Goal: Information Seeking & Learning: Learn about a topic

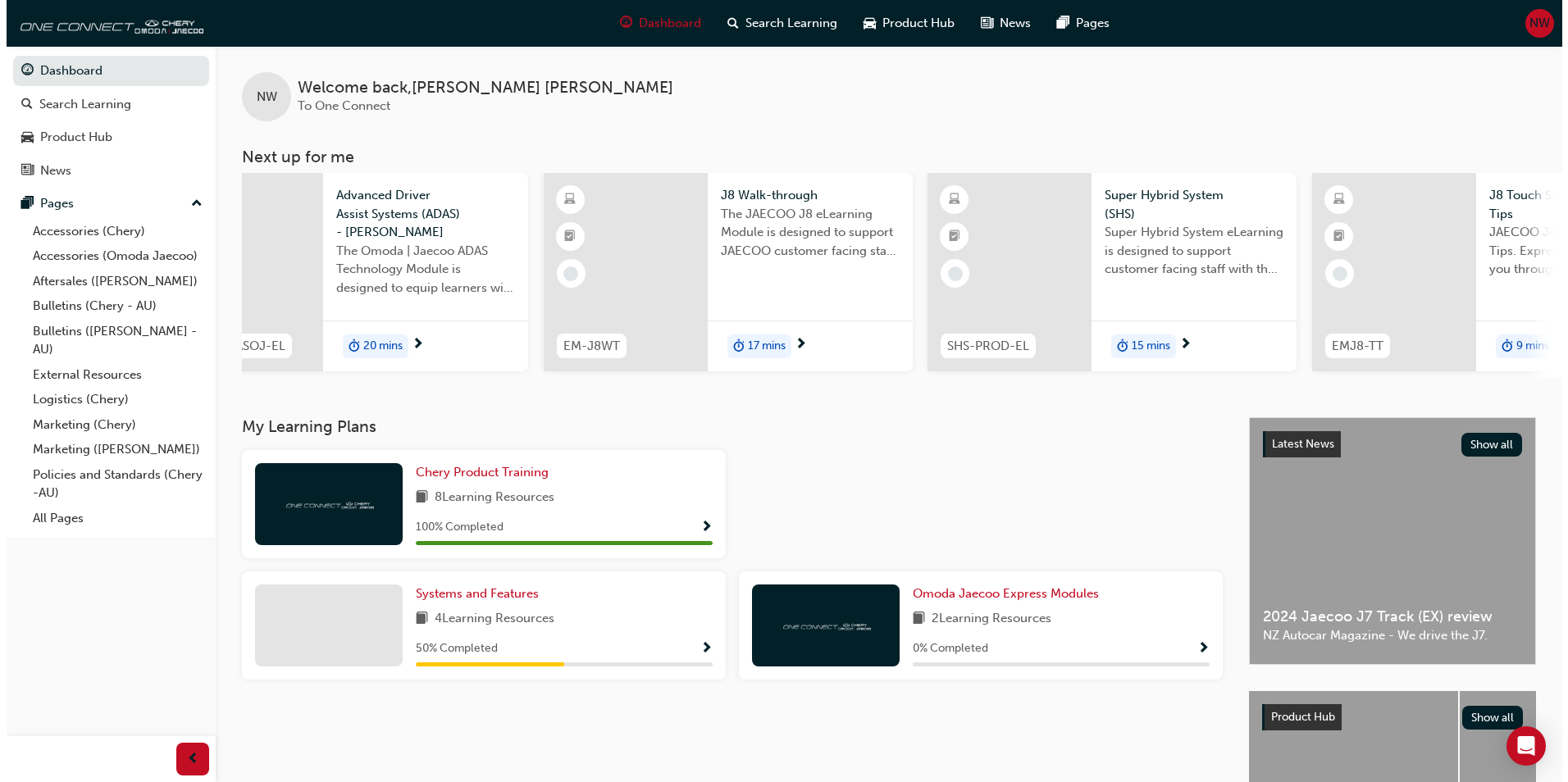
scroll to position [0, 598]
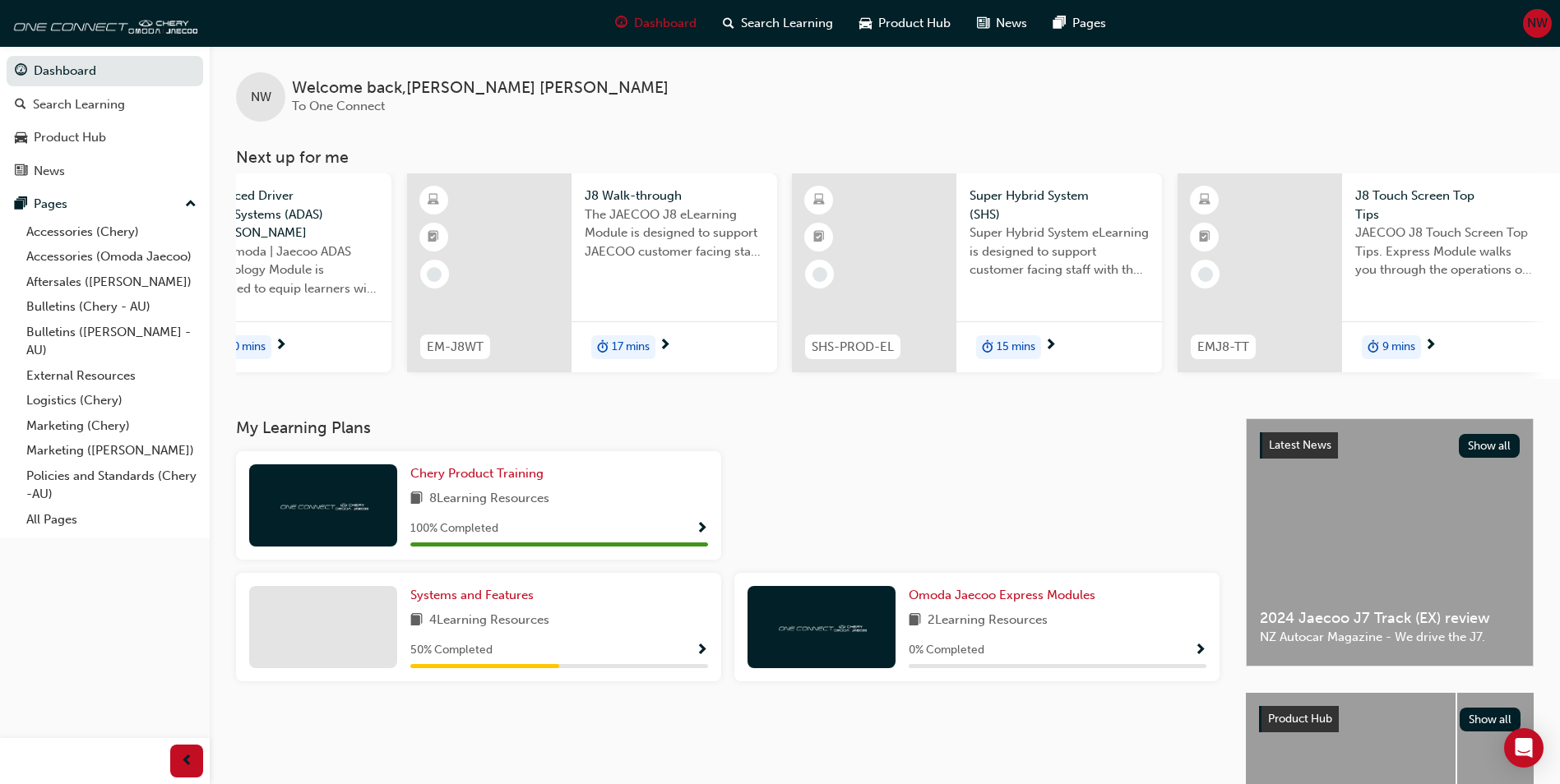
click at [1463, 267] on span "JAECOO J8 Touch Screen Top Tips. Express Module walks you through the operation…" at bounding box center [1444, 251] width 179 height 56
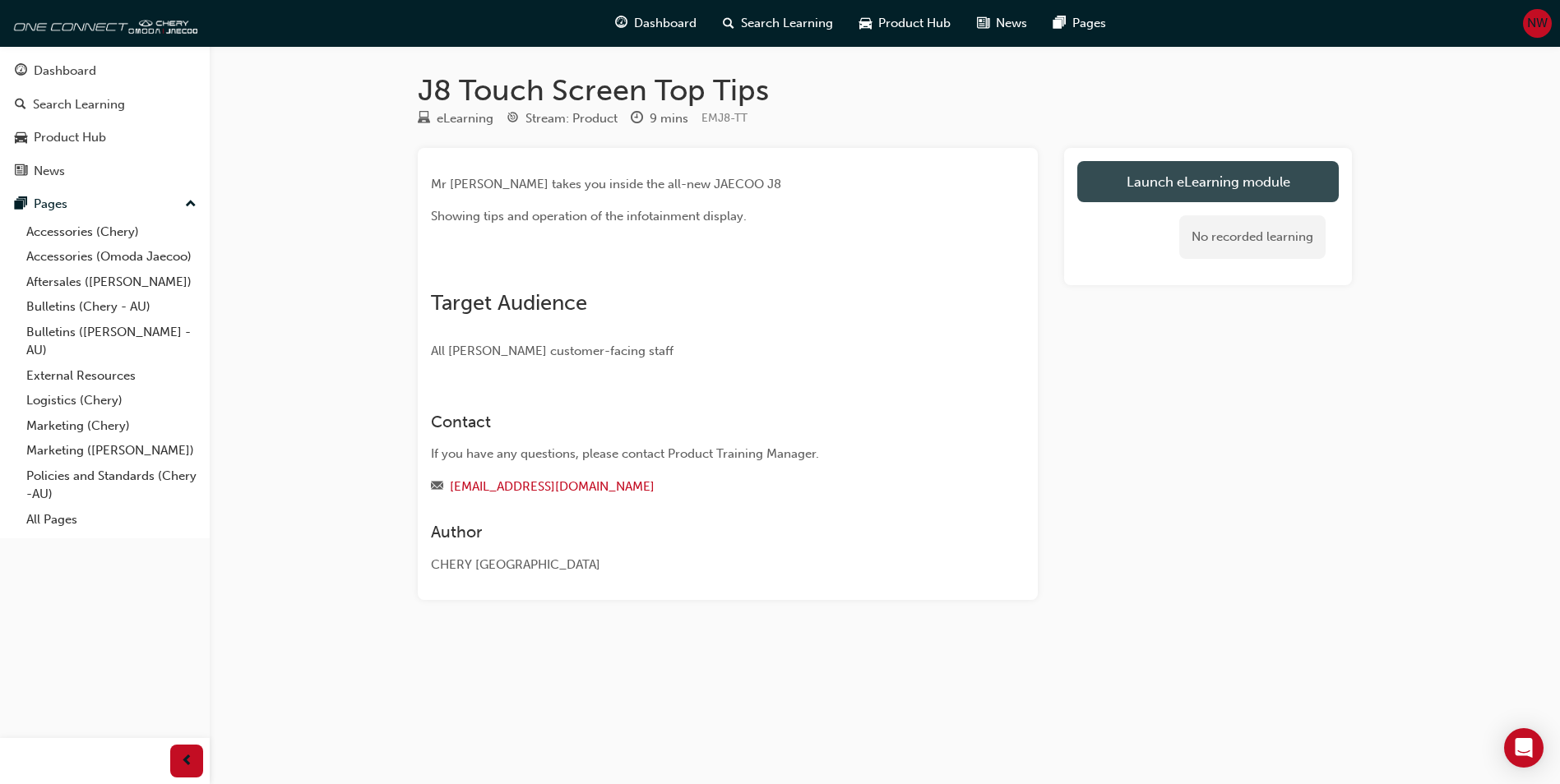
click at [1247, 184] on link "Launch eLearning module" at bounding box center [1207, 181] width 261 height 41
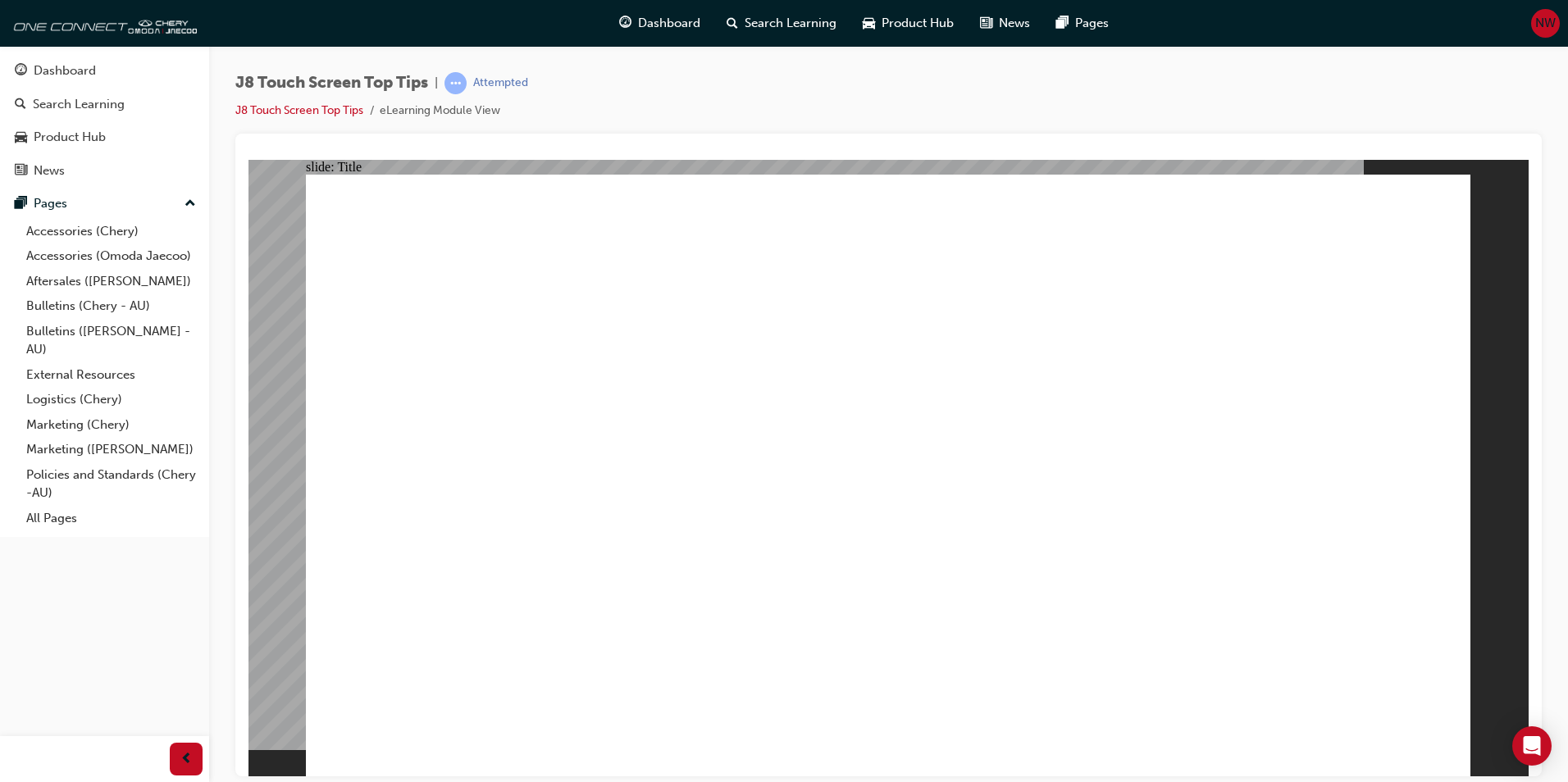
drag, startPoint x: 1425, startPoint y: 767, endPoint x: 1281, endPoint y: 678, distance: 169.3
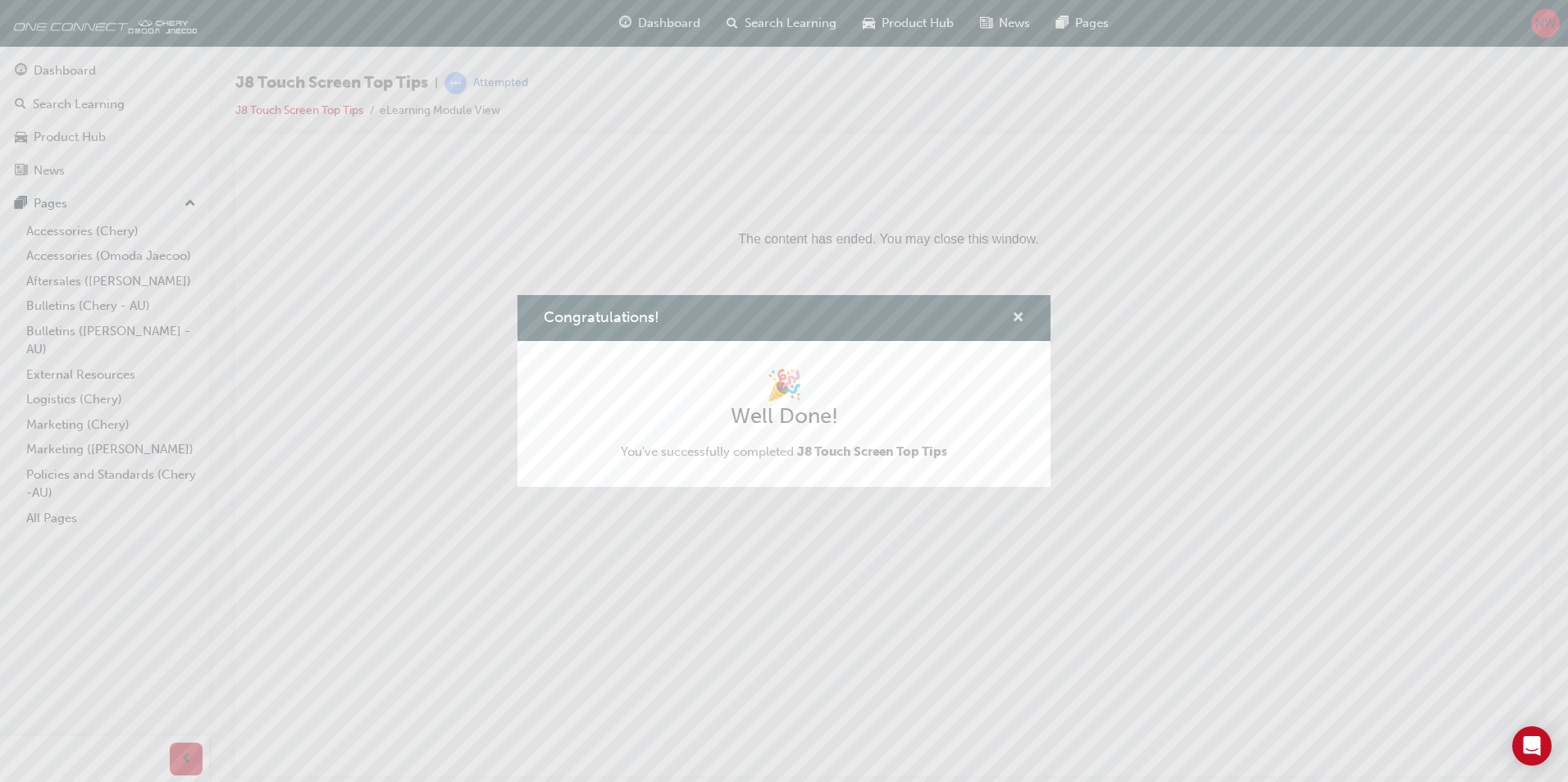
click at [1023, 316] on span "cross-icon" at bounding box center [1017, 318] width 12 height 15
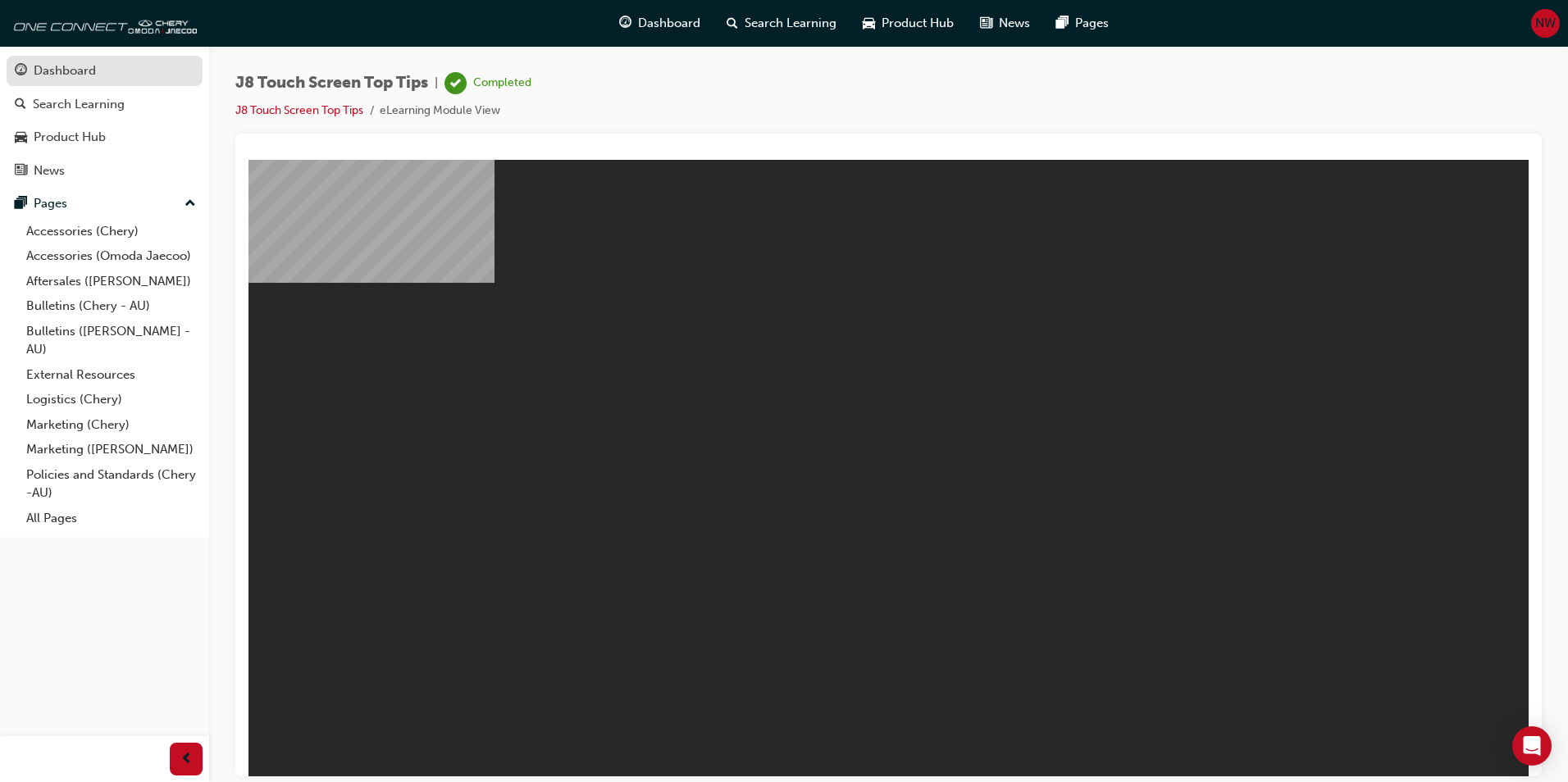
click at [101, 67] on div "Dashboard" at bounding box center [104, 71] width 179 height 20
